Goal: Navigation & Orientation: Find specific page/section

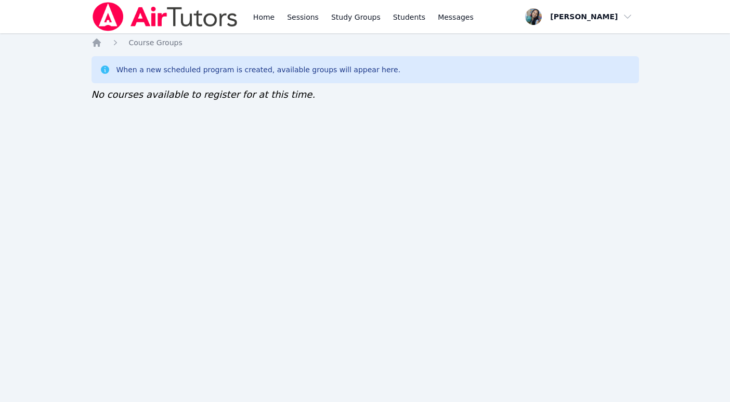
click at [97, 209] on div "Home Sessions Study Groups Students Messages Open user menu Sokha Lee Open main…" at bounding box center [365, 201] width 730 height 402
